Goal: Find specific page/section: Find specific page/section

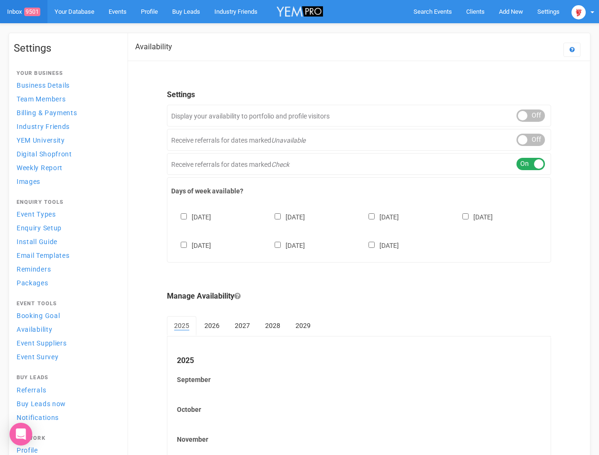
click at [299, 228] on div "[DATE] [DATE] [DATE] [DATE] [DATE] [DATE] [DATE]" at bounding box center [359, 226] width 376 height 57
click at [433, 11] on span "Search Events" at bounding box center [433, 11] width 38 height 7
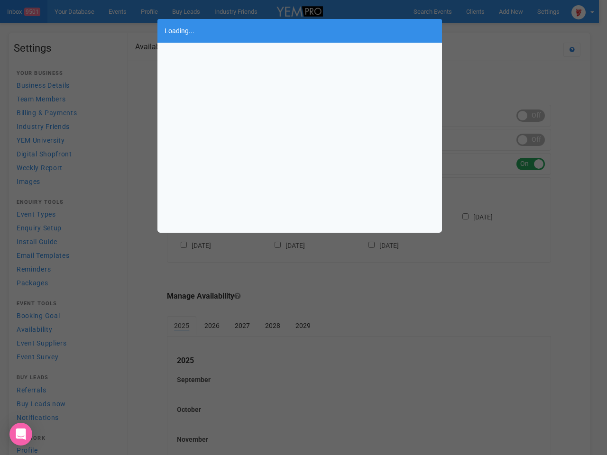
click at [489, 30] on div "Loading..." at bounding box center [303, 227] width 607 height 455
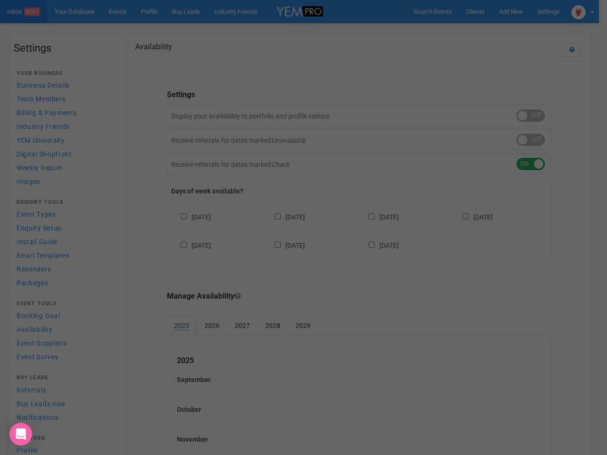
click at [583, 11] on div "Loading..." at bounding box center [303, 227] width 607 height 455
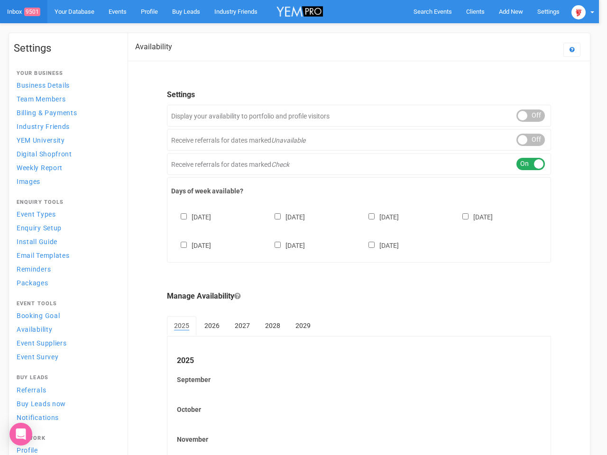
click at [531, 116] on div "ON OFF" at bounding box center [531, 116] width 28 height 12
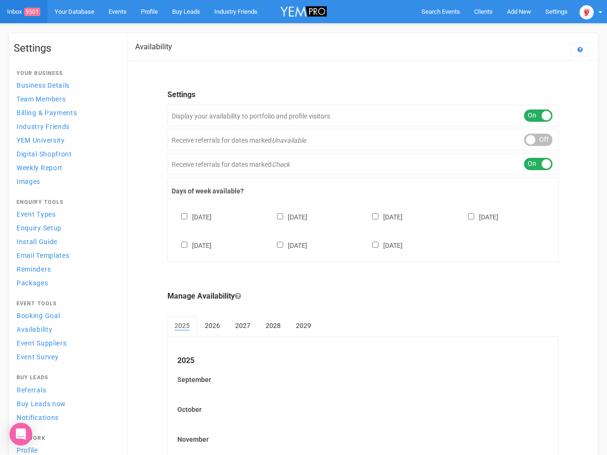
click at [531, 140] on div "ON OFF" at bounding box center [538, 140] width 28 height 12
click at [531, 164] on div "ON OFF" at bounding box center [538, 164] width 28 height 12
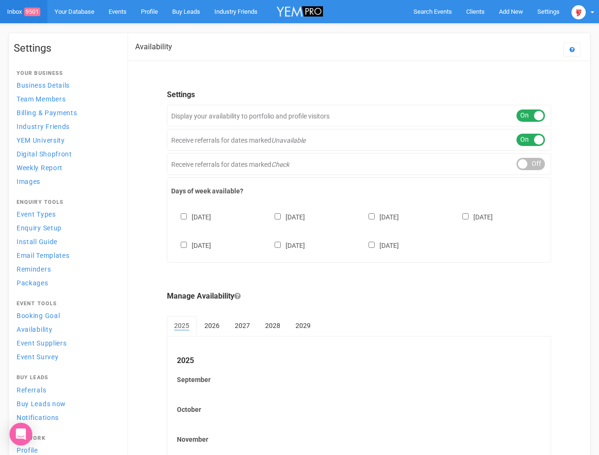
click at [359, 230] on div "[DATE] [DATE] [DATE] [DATE] [DATE] [DATE] [DATE]" at bounding box center [359, 226] width 376 height 57
